Goal: Information Seeking & Learning: Learn about a topic

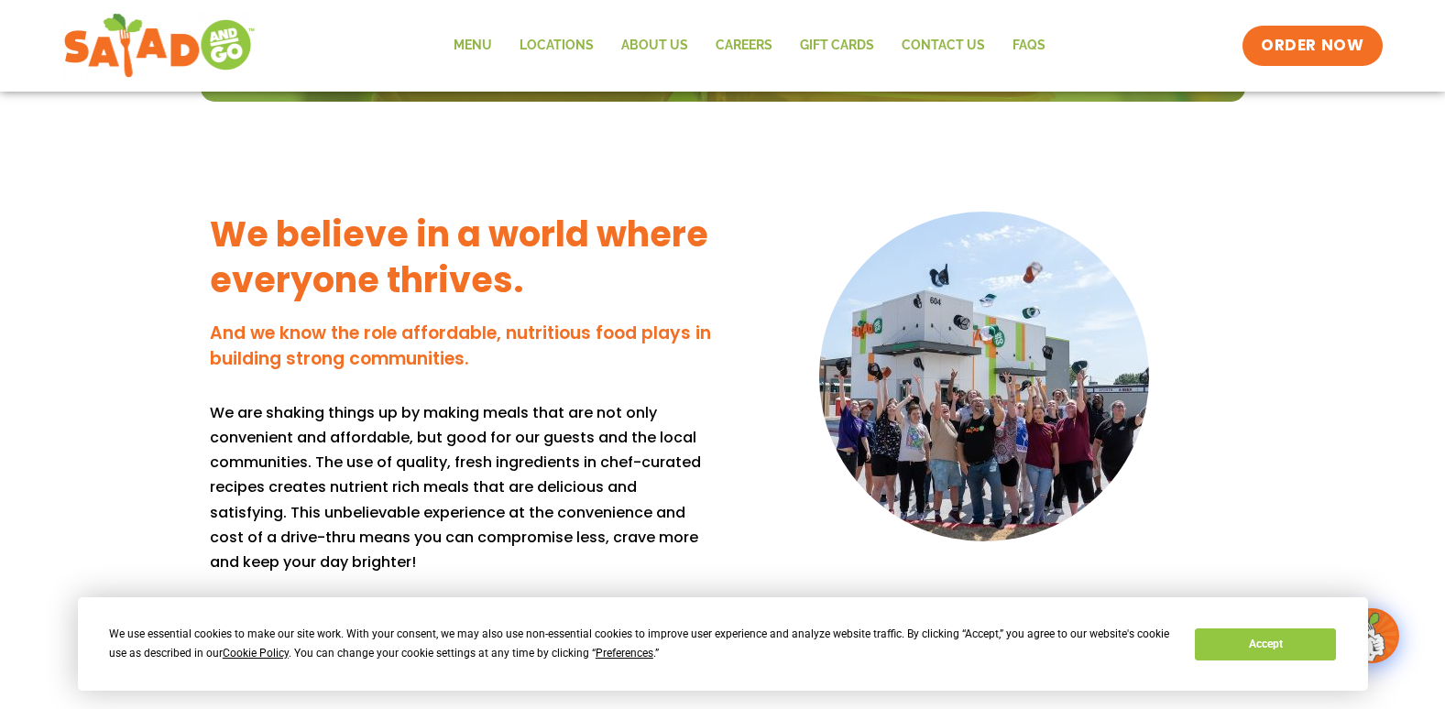
scroll to position [1266, 0]
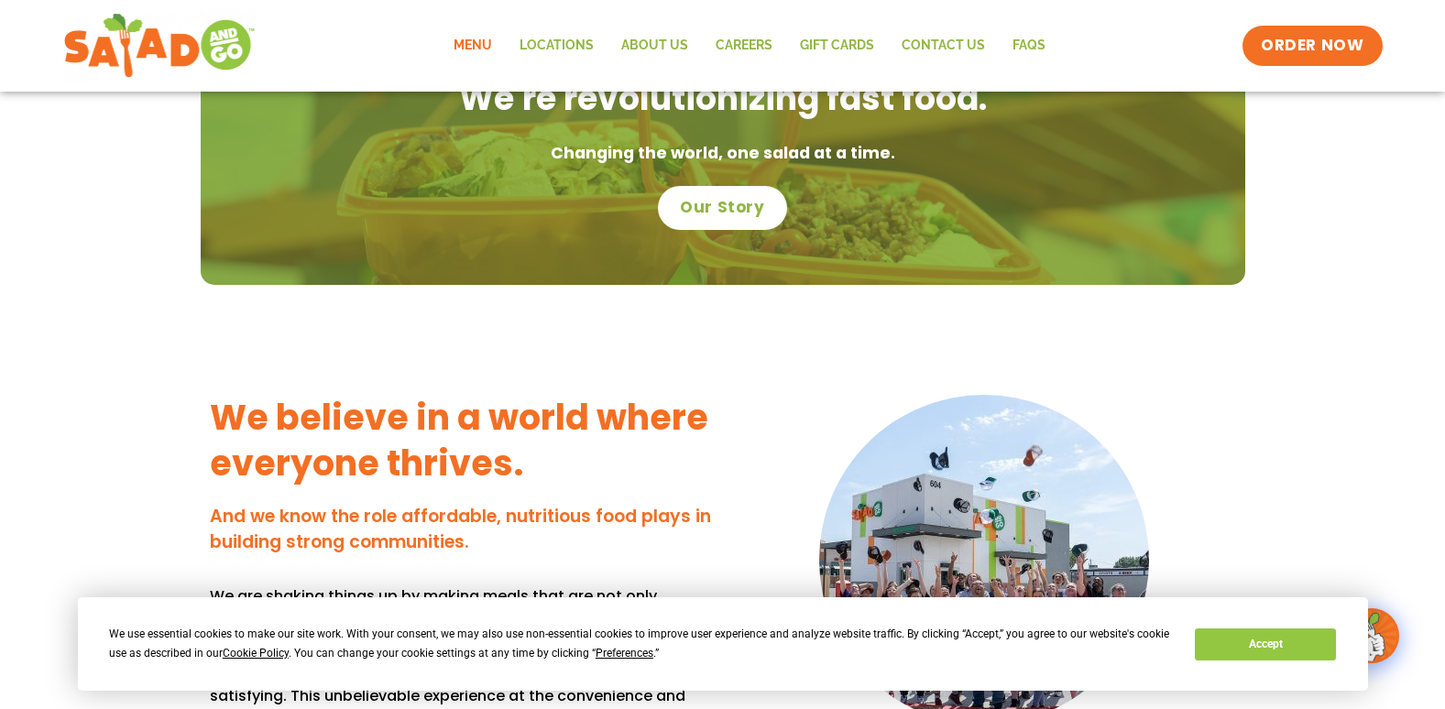
click at [481, 38] on link "Menu" at bounding box center [473, 46] width 66 height 42
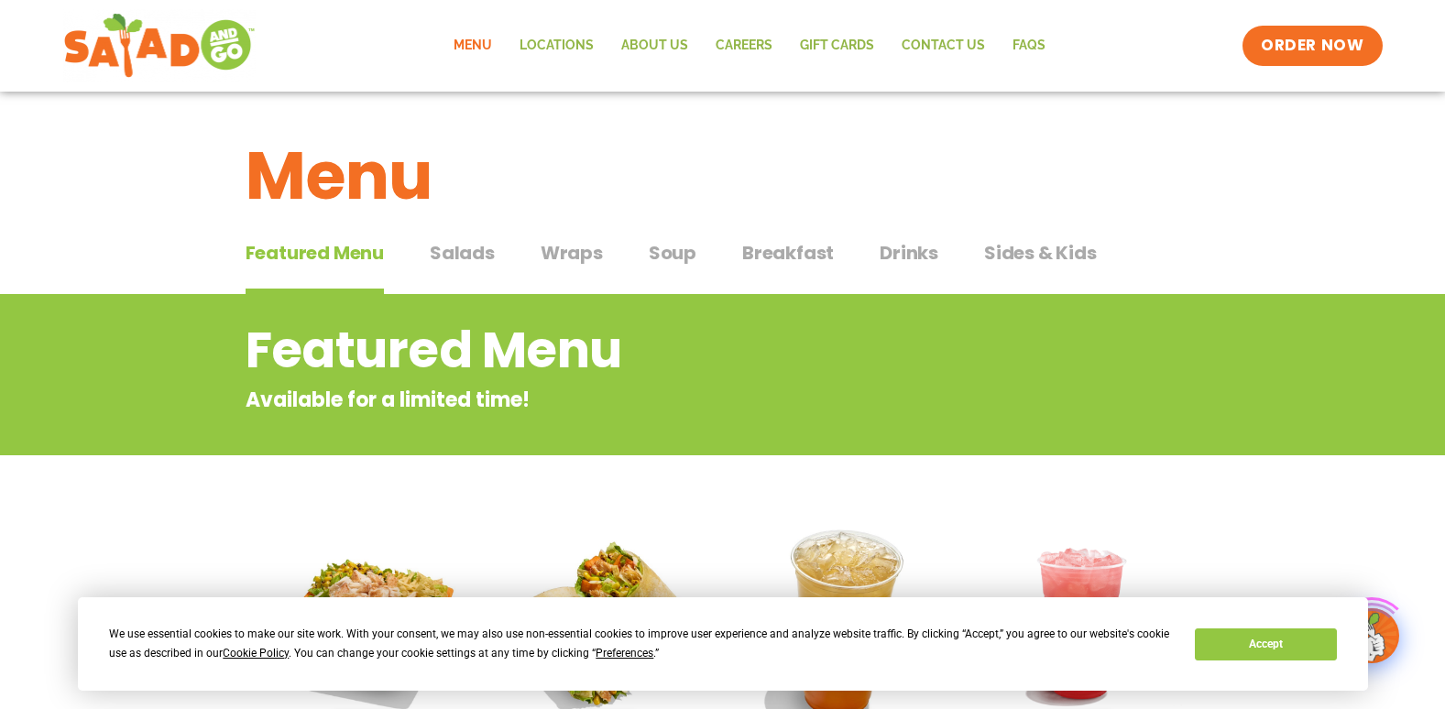
scroll to position [367, 0]
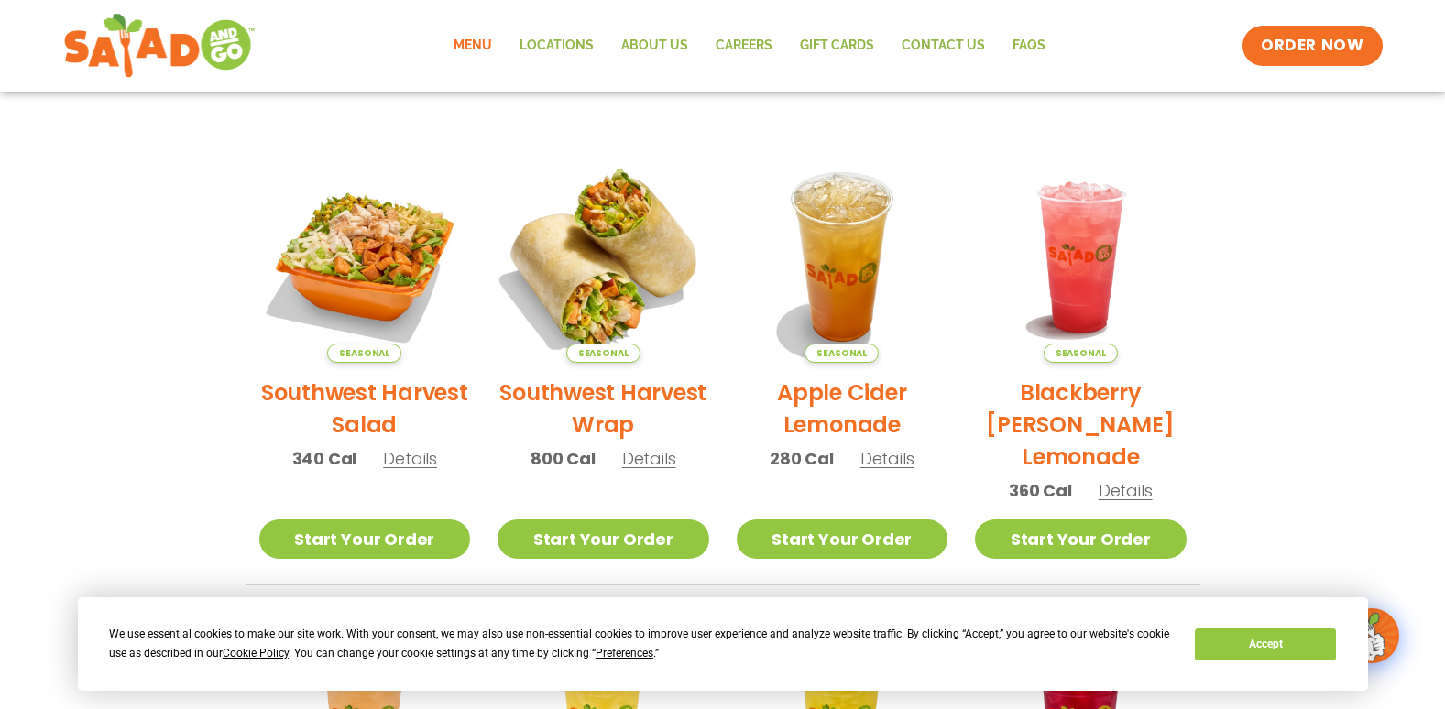
click at [593, 269] on img at bounding box center [603, 257] width 248 height 248
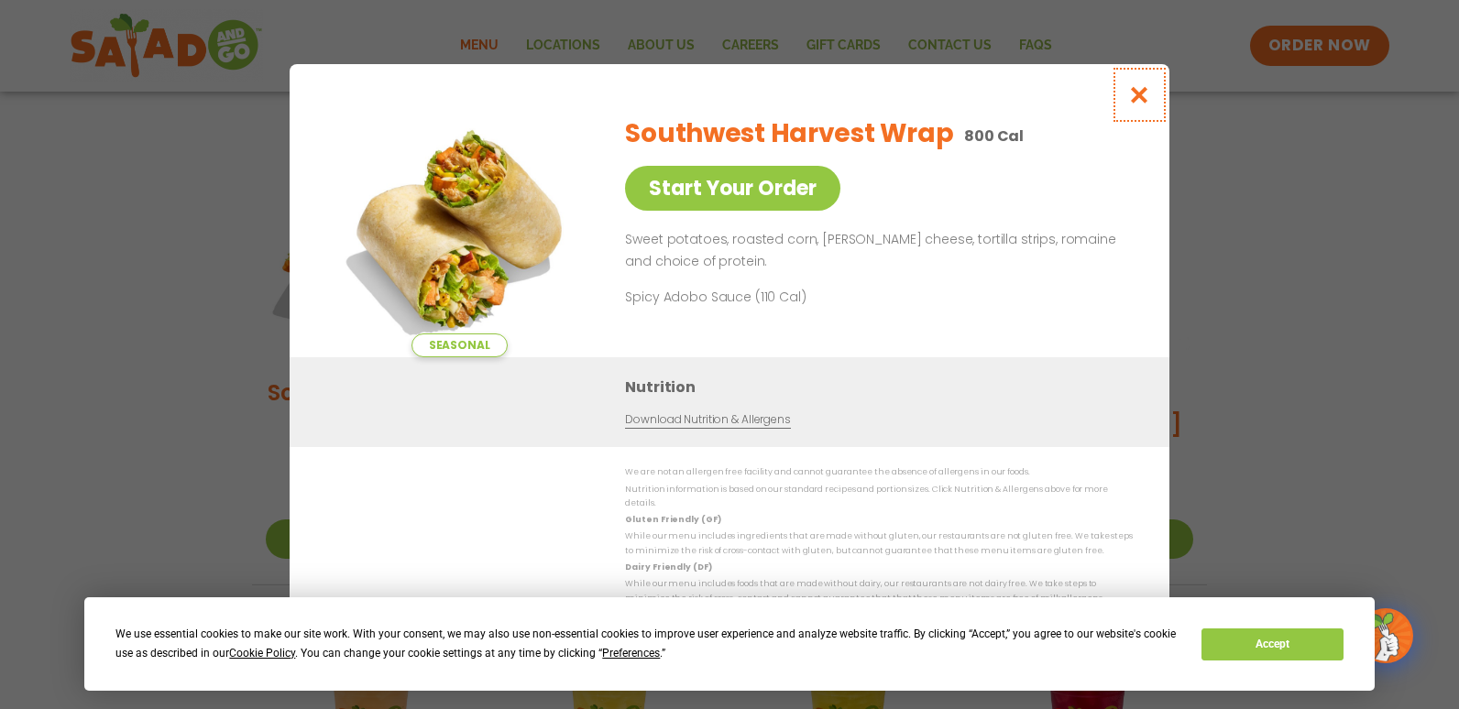
click at [1143, 102] on icon "Close modal" at bounding box center [1139, 94] width 23 height 19
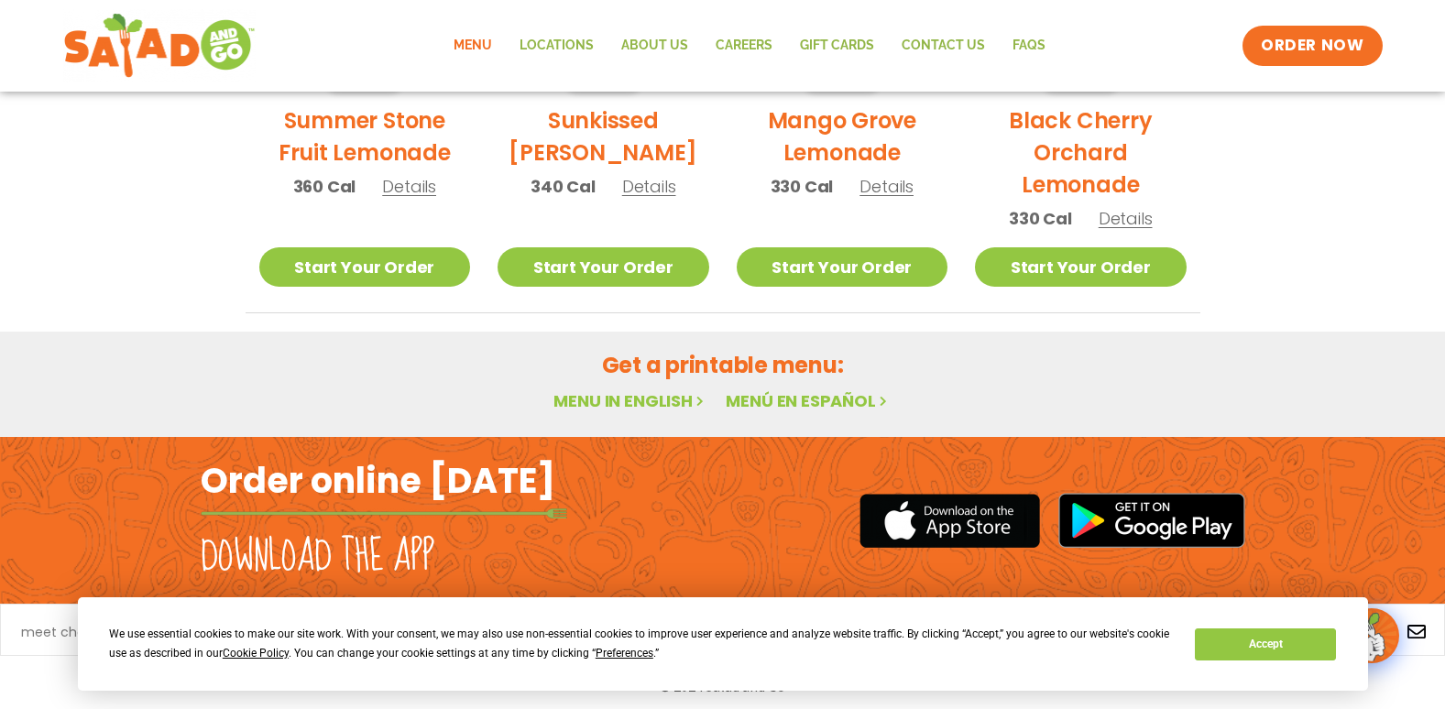
scroll to position [1108, 0]
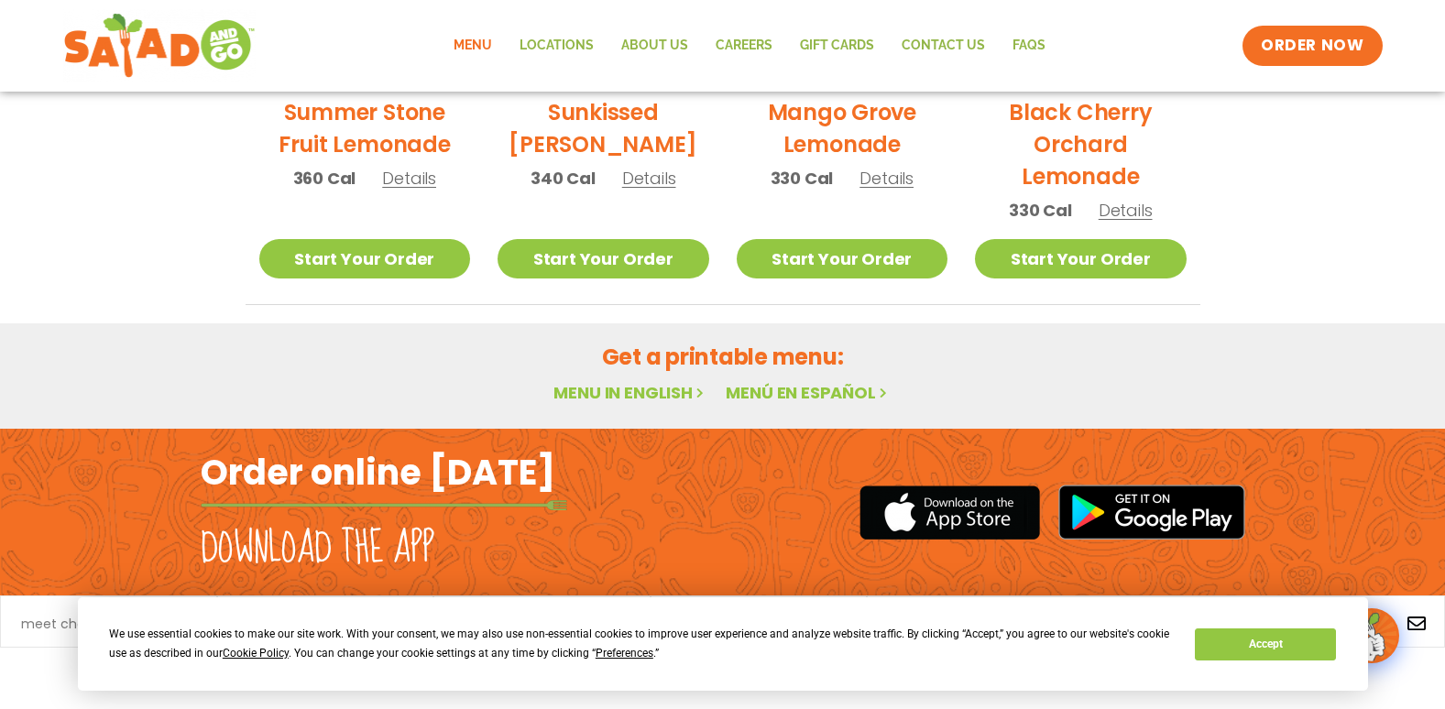
click at [608, 389] on link "Menu in English" at bounding box center [631, 392] width 154 height 23
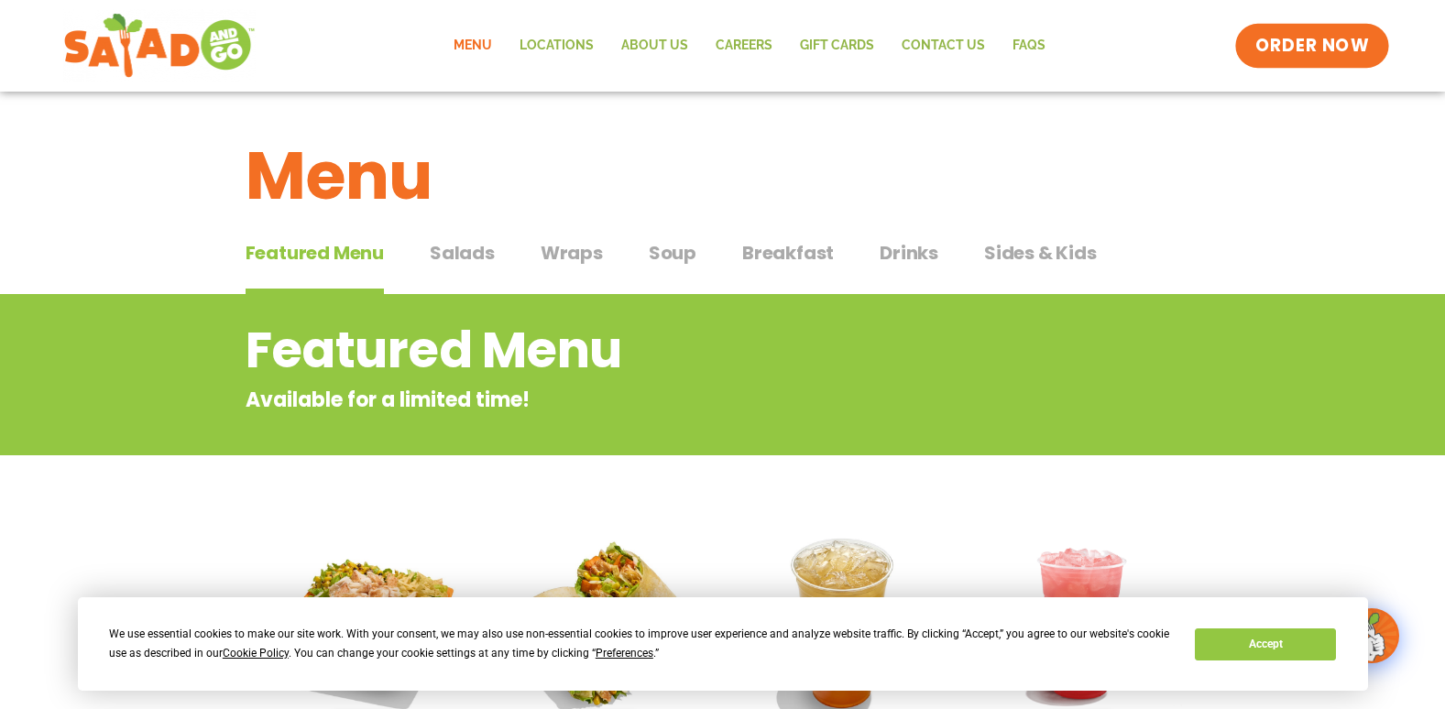
click at [1319, 49] on span "ORDER NOW" at bounding box center [1312, 46] width 114 height 24
click at [616, 314] on h2 "Featured Menu" at bounding box center [649, 350] width 807 height 74
click at [562, 252] on span "Wraps" at bounding box center [572, 252] width 62 height 27
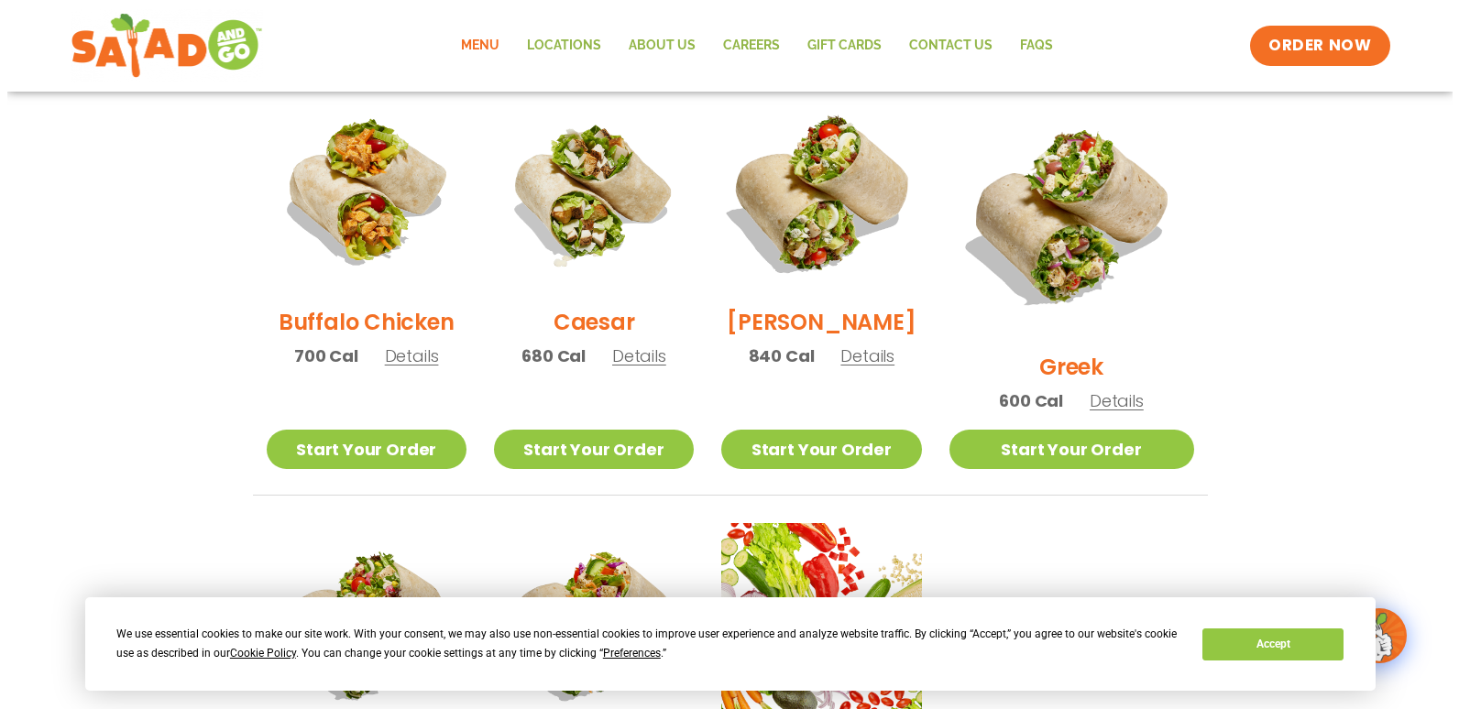
scroll to position [1191, 0]
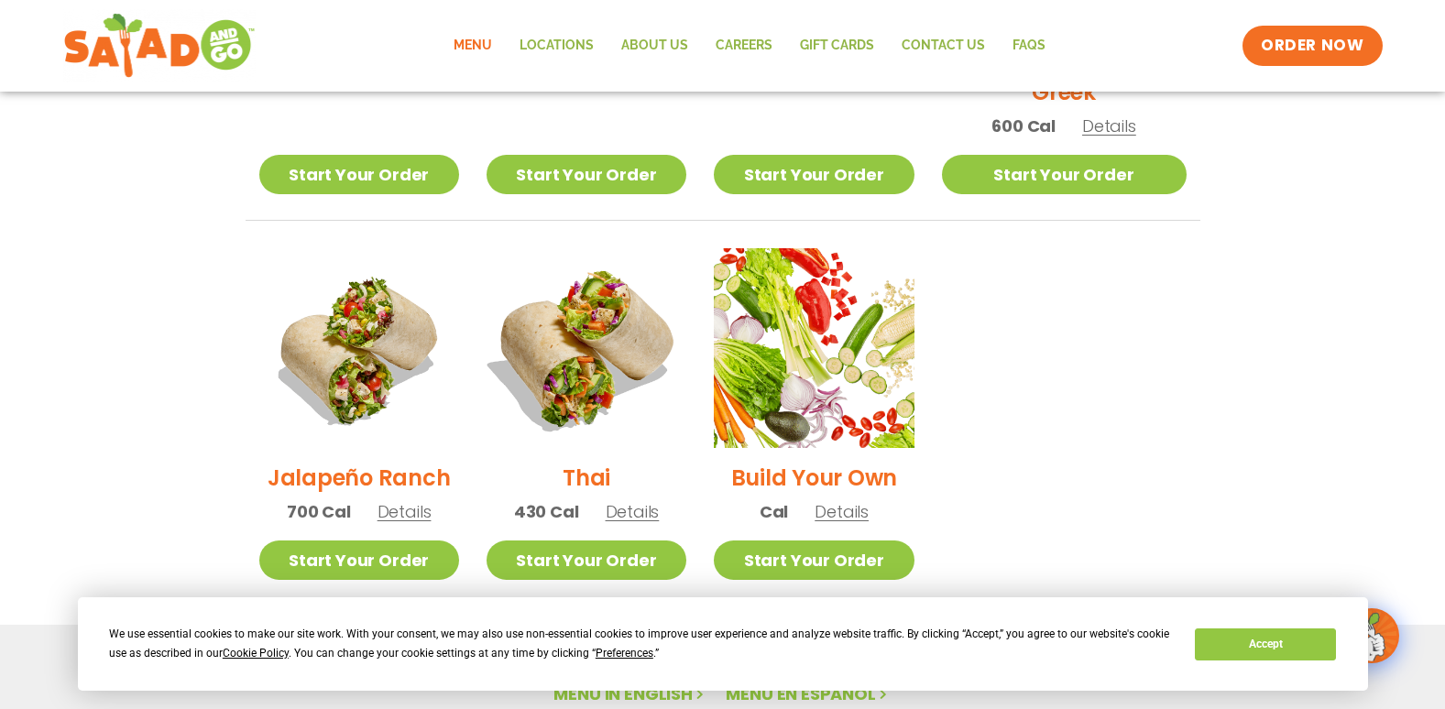
click at [570, 373] on img at bounding box center [586, 348] width 235 height 235
